Goal: Transaction & Acquisition: Purchase product/service

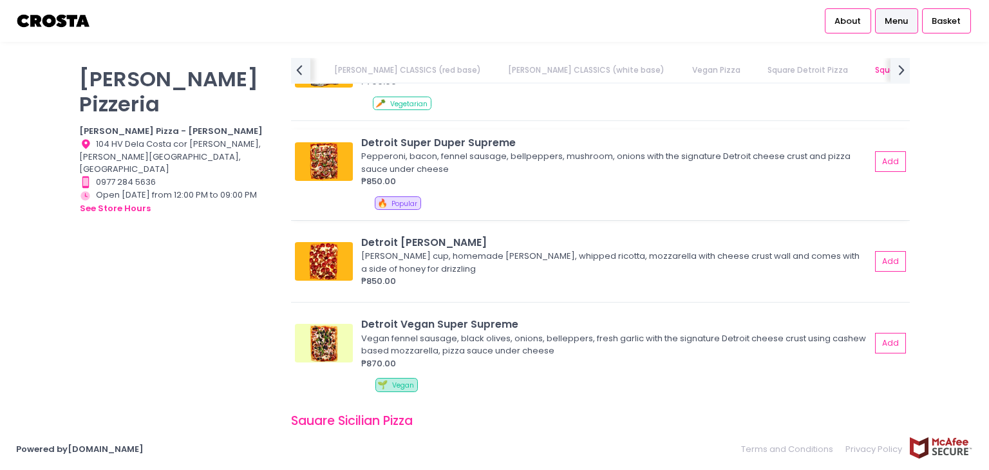
scroll to position [1529, 0]
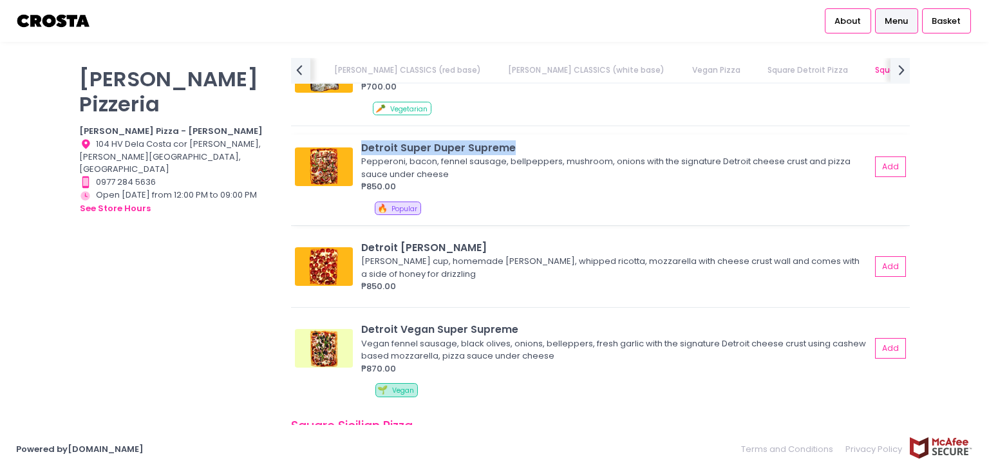
drag, startPoint x: 375, startPoint y: 145, endPoint x: 513, endPoint y: 142, distance: 137.8
click at [513, 142] on div "Detroit Super Duper Supreme Pepperoni, bacon, fennel sausage, bellpeppers, mush…" at bounding box center [600, 166] width 610 height 53
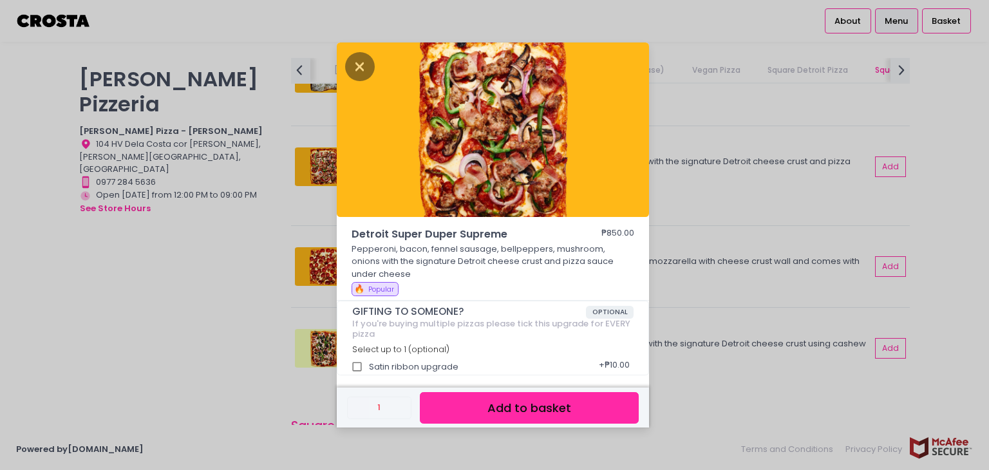
copy div "Detroit Super Duper Supreme"
click at [191, 274] on div "Detroit Super Duper Supreme ₱850.00 Pepperoni, bacon, fennel sausage, bellpeppe…" at bounding box center [494, 235] width 989 height 470
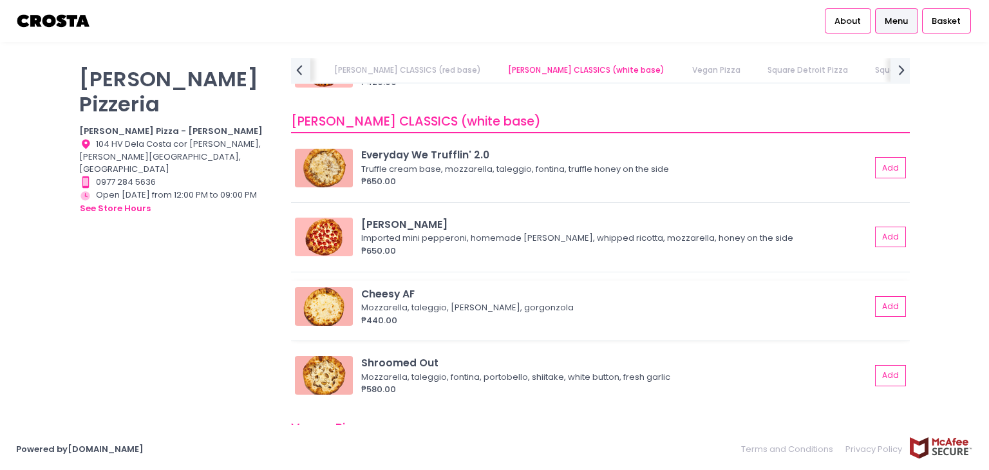
scroll to position [821, 0]
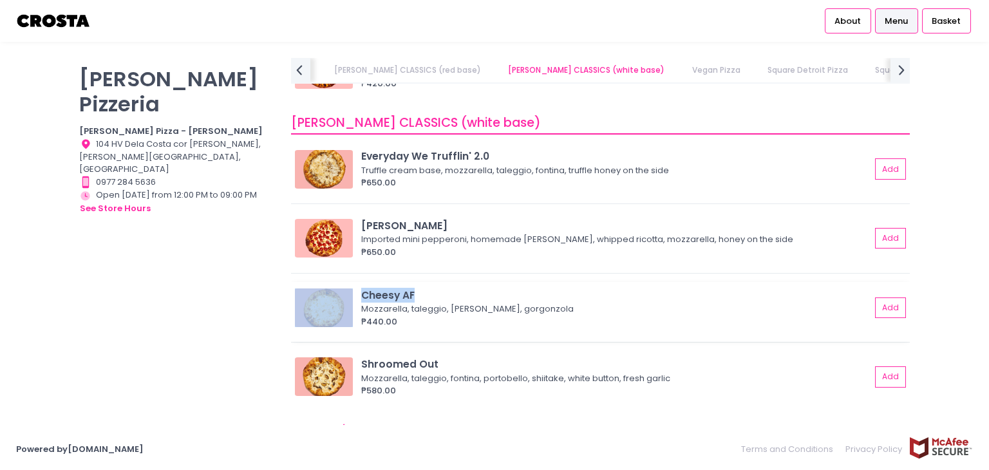
drag, startPoint x: 355, startPoint y: 290, endPoint x: 422, endPoint y: 289, distance: 67.6
click at [422, 289] on div "Cheesy AF Mozzarella, taleggio, [PERSON_NAME], gorgonzola ₱440.00 Add" at bounding box center [600, 308] width 610 height 40
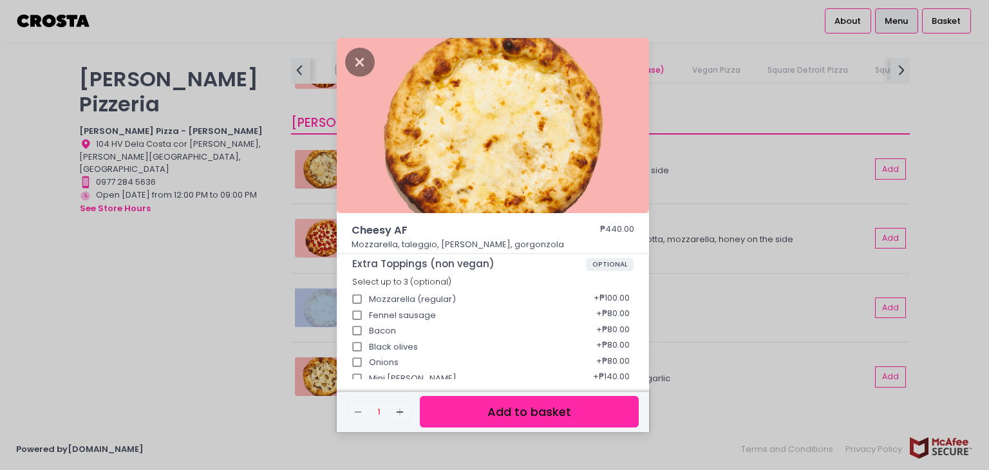
copy div "Cheesy AF"
click at [362, 68] on icon "Close" at bounding box center [360, 62] width 30 height 29
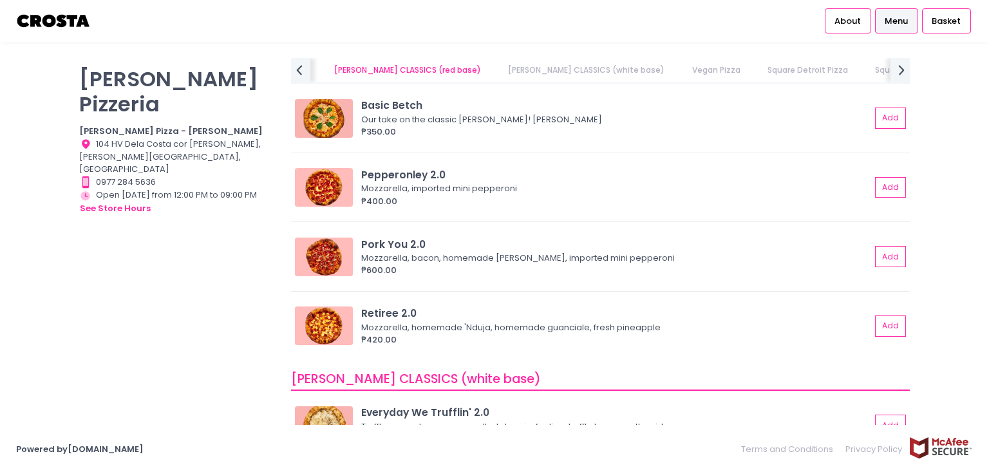
scroll to position [563, 0]
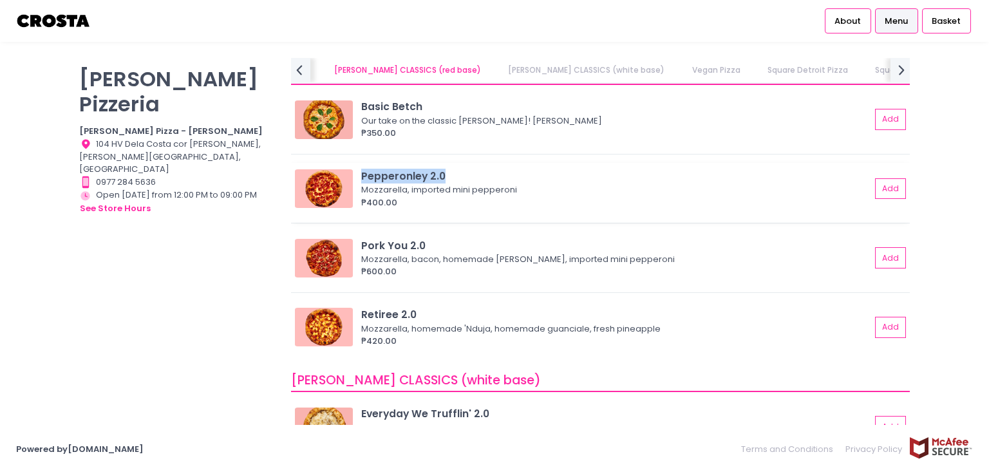
drag, startPoint x: 359, startPoint y: 173, endPoint x: 446, endPoint y: 173, distance: 86.9
click at [446, 173] on div "Pepperonley 2.0 Mozzarella, imported mini pepperoni ₱400.00 Add" at bounding box center [600, 189] width 610 height 40
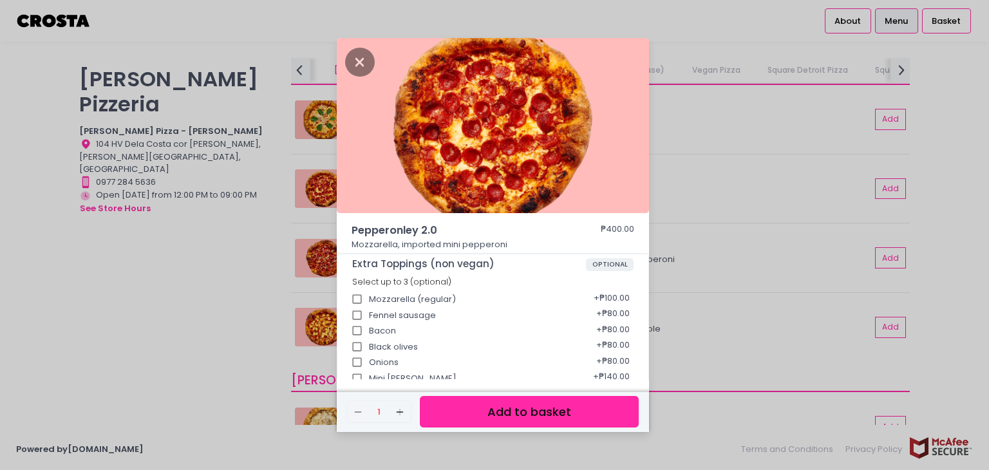
copy div "Pepperonley 2.0"
click at [348, 51] on img at bounding box center [493, 125] width 312 height 175
click at [361, 60] on icon "Close" at bounding box center [360, 62] width 30 height 29
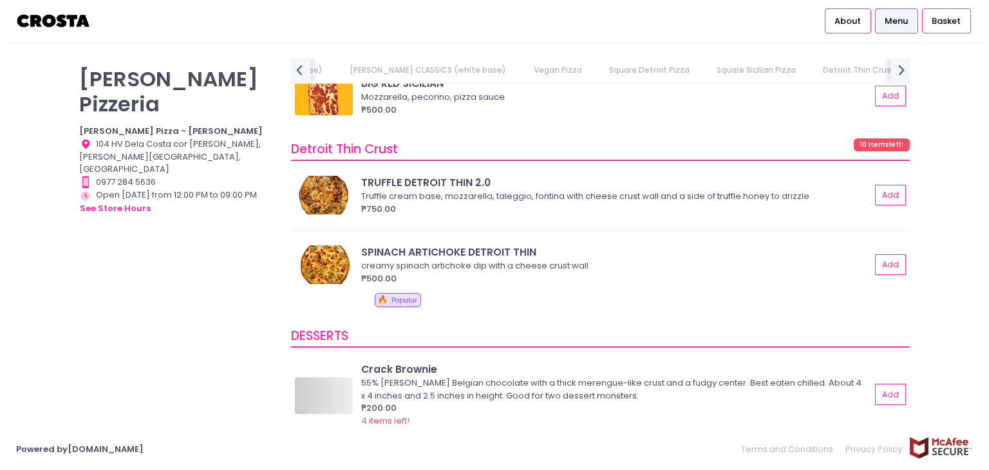
scroll to position [0, 0]
